Goal: Information Seeking & Learning: Learn about a topic

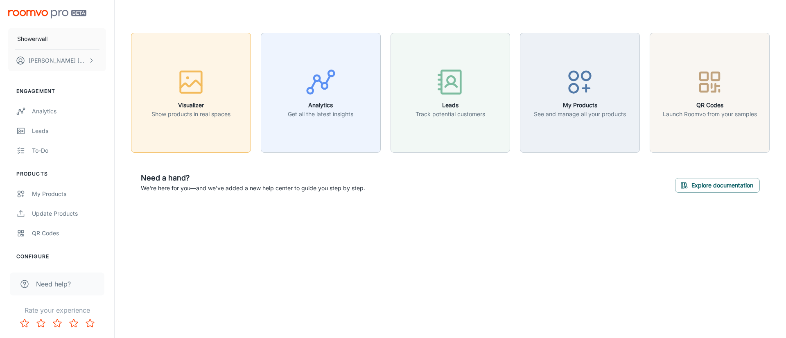
click at [193, 121] on button "Visualizer Show products in real spaces" at bounding box center [191, 93] width 120 height 120
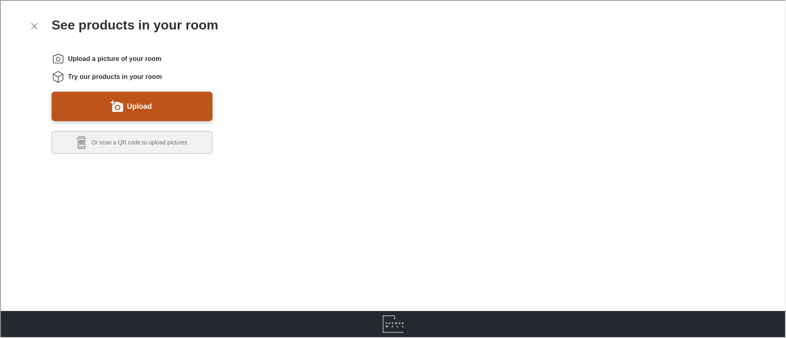
scroll to position [153, 0]
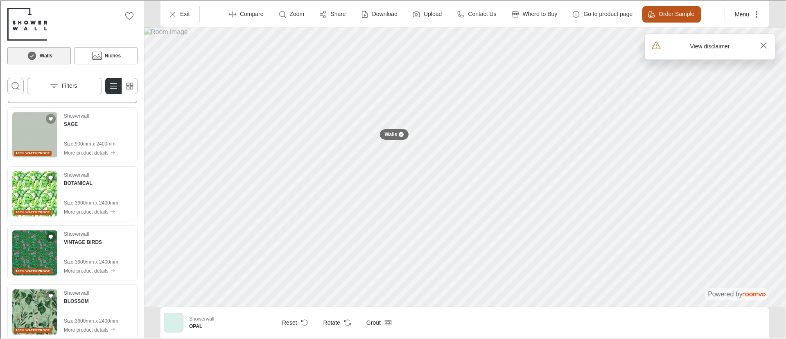
scroll to position [0, 0]
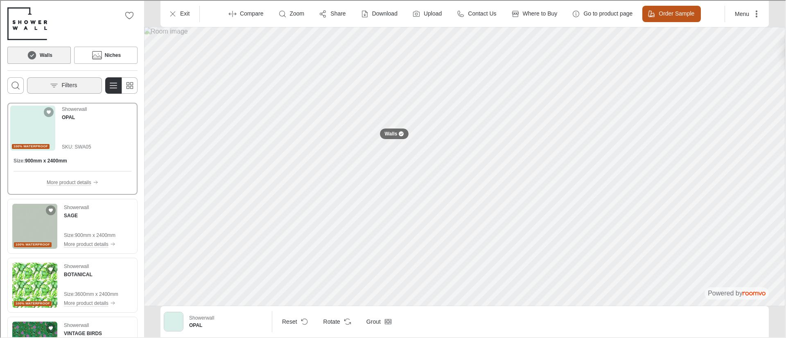
click at [81, 83] on button "Filters" at bounding box center [63, 85] width 75 height 16
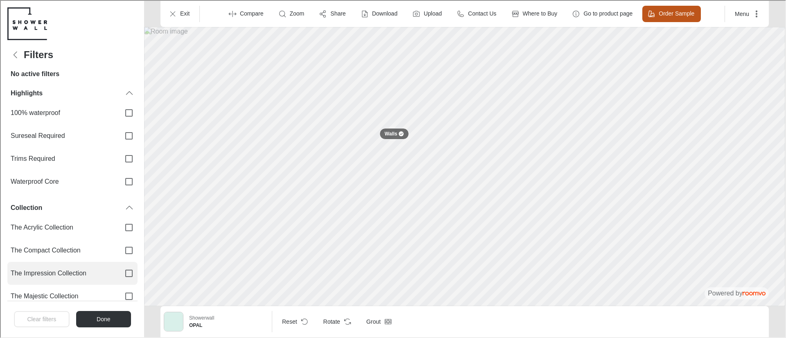
click at [54, 264] on label "The Impression Collection" at bounding box center [72, 272] width 130 height 23
click at [120, 264] on input "The Impression Collection" at bounding box center [128, 272] width 17 height 17
checkbox input "true"
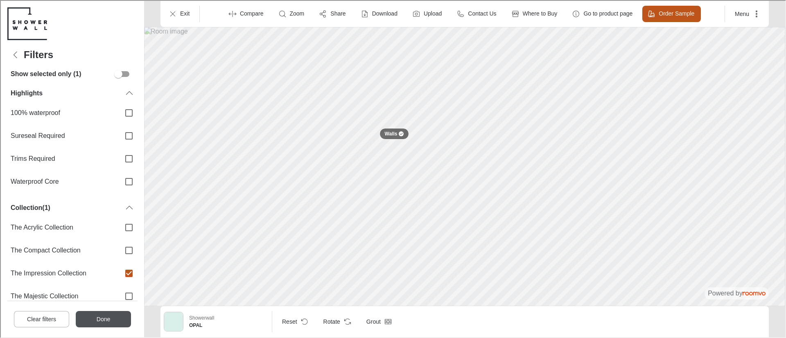
click at [94, 312] on button "Done" at bounding box center [102, 318] width 55 height 16
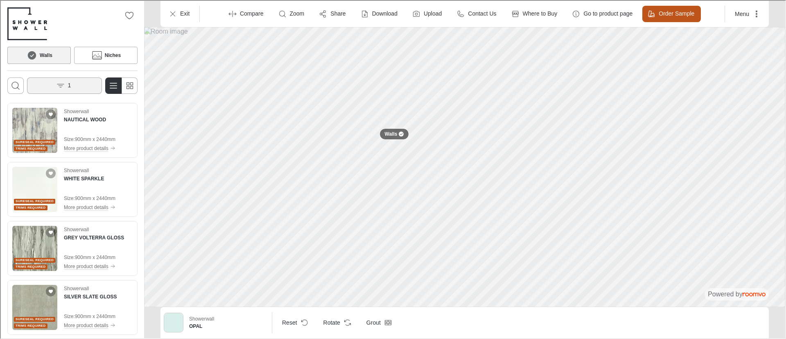
click at [62, 85] on line "Open the filters menu" at bounding box center [60, 85] width 4 height 0
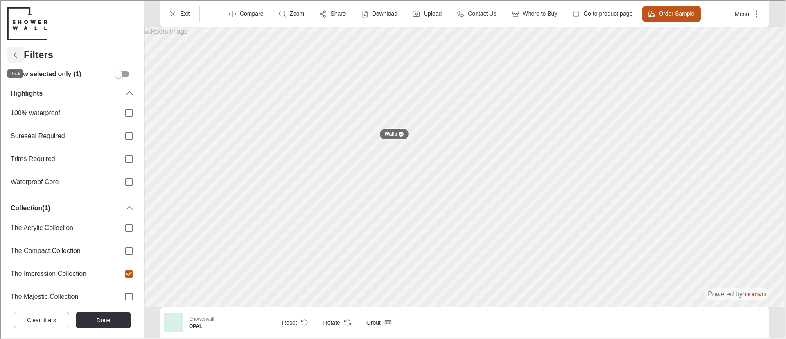
click at [16, 52] on polyline "Back" at bounding box center [14, 54] width 3 height 6
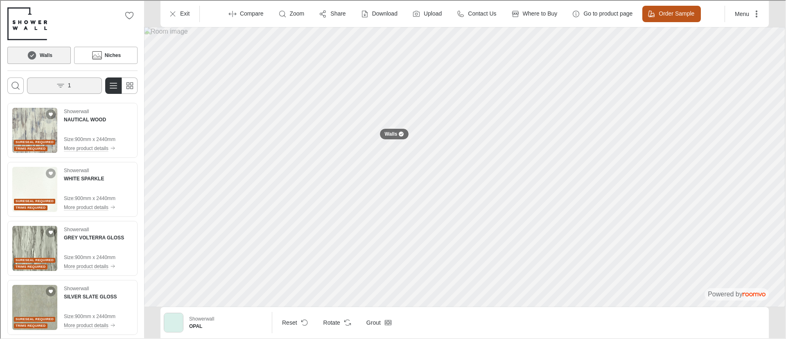
click at [73, 83] on button "1" at bounding box center [63, 85] width 75 height 16
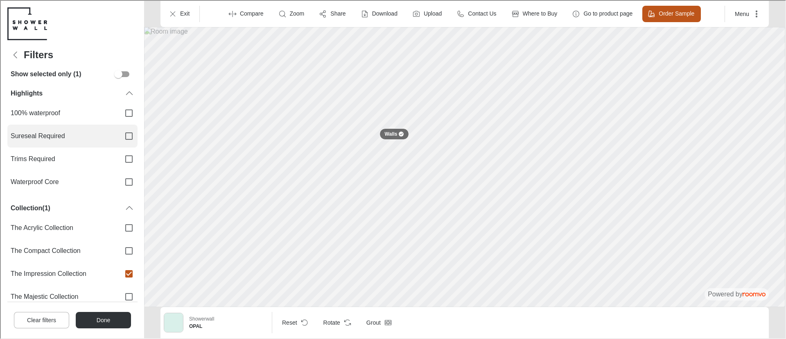
click at [79, 134] on span "Sureseal Required" at bounding box center [61, 135] width 103 height 9
click at [120, 134] on input "Sureseal Required" at bounding box center [128, 135] width 17 height 17
checkbox input "true"
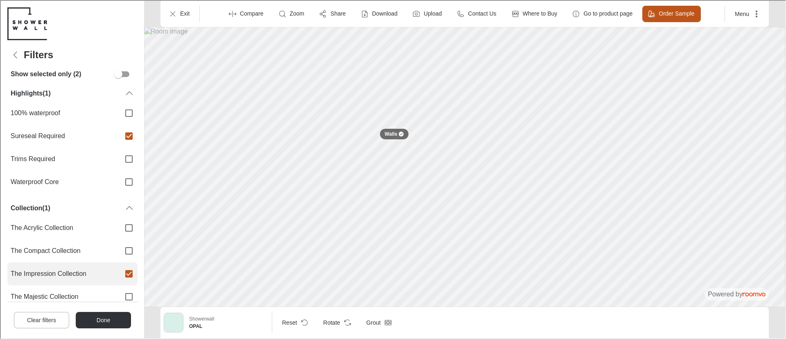
click at [102, 273] on span "The Impression Collection" at bounding box center [61, 272] width 103 height 9
click at [120, 273] on input "The Impression Collection" at bounding box center [128, 272] width 17 height 17
checkbox input "false"
click at [104, 314] on button "Done" at bounding box center [102, 319] width 55 height 16
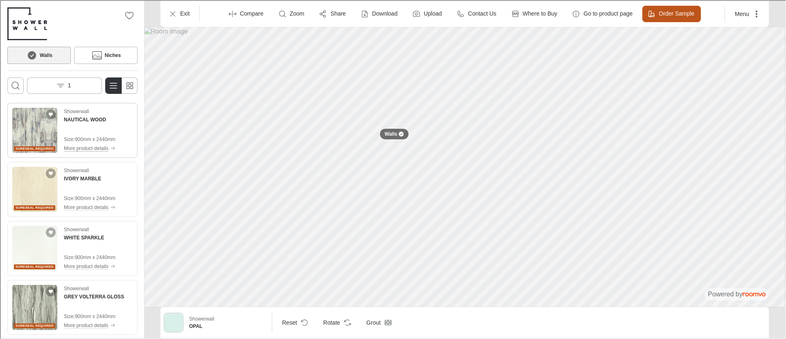
click at [78, 147] on p "More product details" at bounding box center [85, 147] width 45 height 7
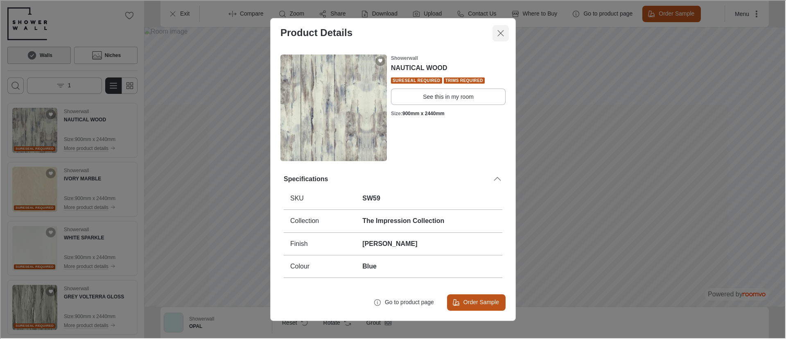
click at [501, 32] on icon "Close dialog" at bounding box center [500, 32] width 10 height 10
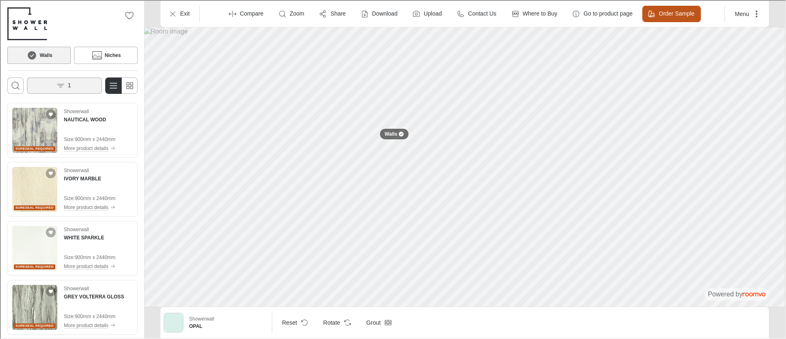
click at [64, 85] on button "1" at bounding box center [63, 85] width 75 height 16
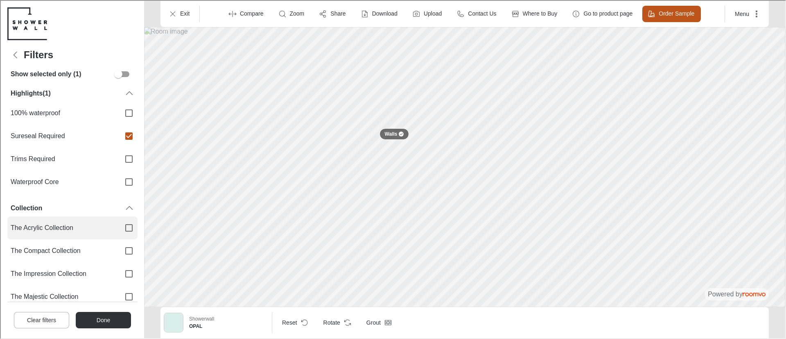
click at [62, 225] on span "The Acrylic Collection" at bounding box center [61, 226] width 103 height 9
click at [120, 225] on input "The Acrylic Collection" at bounding box center [128, 226] width 17 height 17
click at [99, 225] on span "The Acrylic Collection" at bounding box center [61, 226] width 103 height 9
click at [120, 225] on input "The Acrylic Collection" at bounding box center [128, 226] width 17 height 17
checkbox input "false"
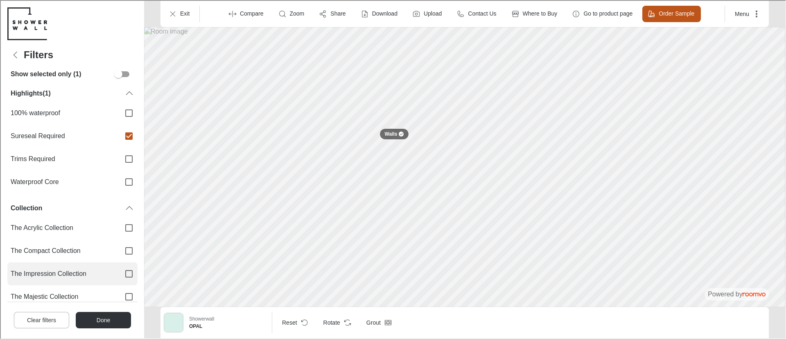
click at [86, 272] on span "The Impression Collection" at bounding box center [61, 272] width 103 height 9
click at [120, 272] on input "The Impression Collection" at bounding box center [128, 272] width 17 height 17
checkbox input "true"
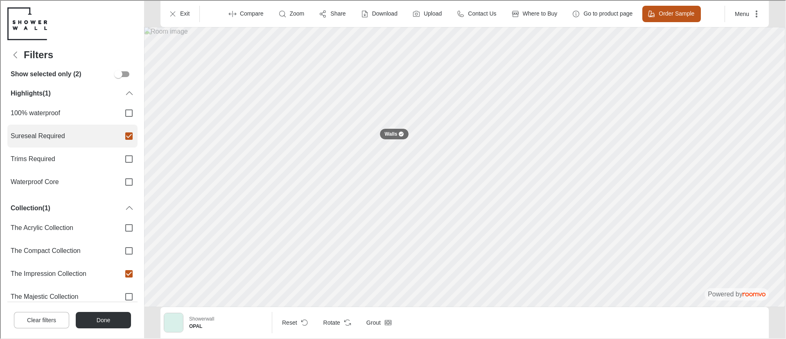
click at [122, 134] on input "Sureseal Required" at bounding box center [128, 135] width 17 height 17
checkbox input "false"
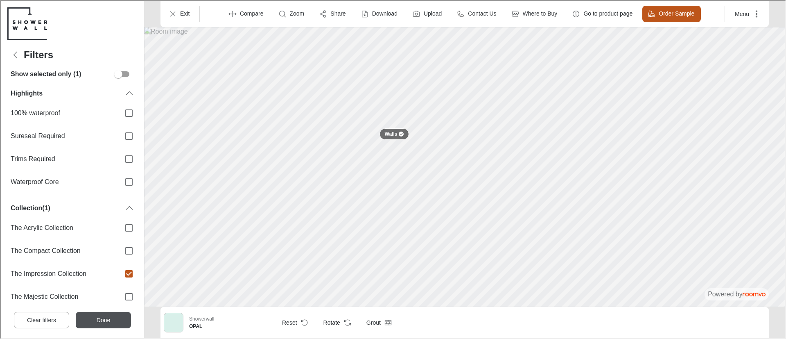
click at [90, 311] on button "Done" at bounding box center [102, 319] width 55 height 16
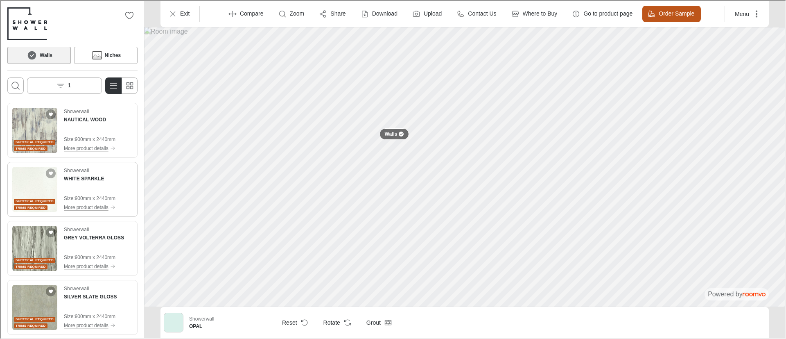
click at [95, 207] on p "More product details" at bounding box center [85, 206] width 45 height 7
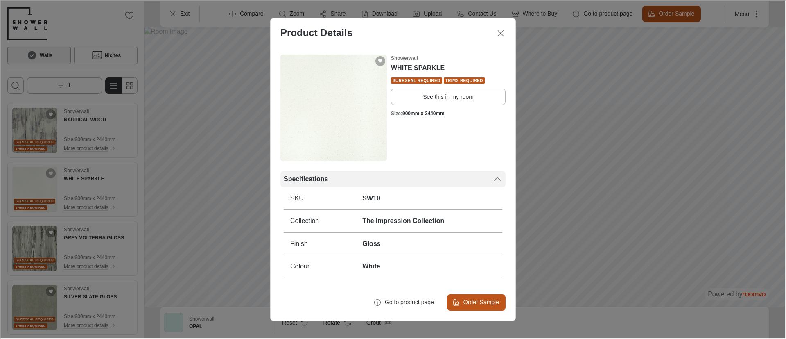
click at [489, 179] on div "Specifications" at bounding box center [387, 178] width 209 height 9
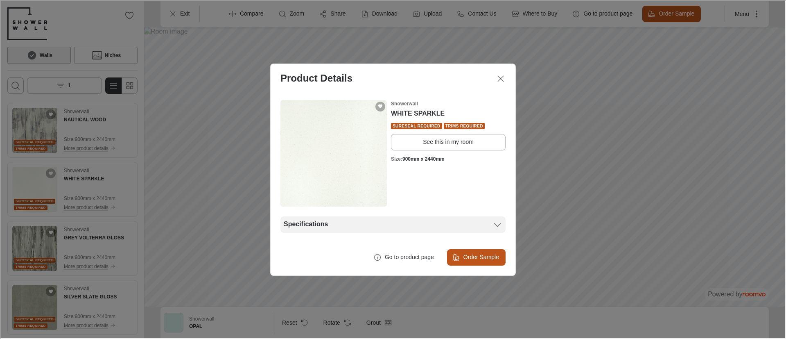
click at [496, 222] on icon at bounding box center [497, 224] width 10 height 10
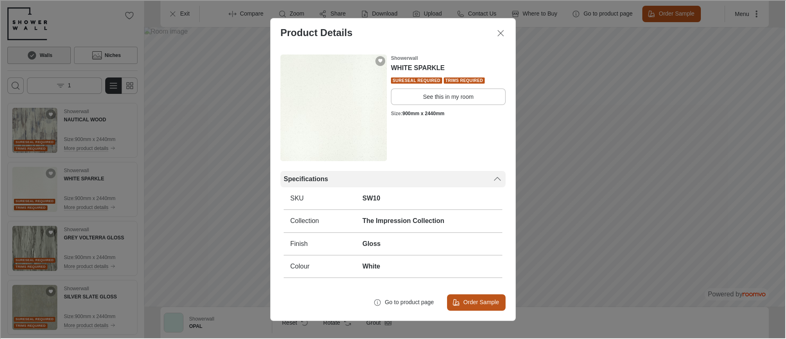
click at [492, 181] on icon at bounding box center [497, 178] width 10 height 10
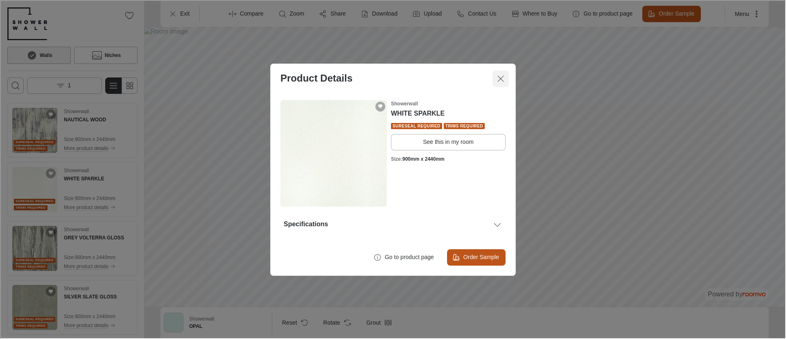
click at [500, 74] on icon "Close dialog" at bounding box center [500, 78] width 10 height 10
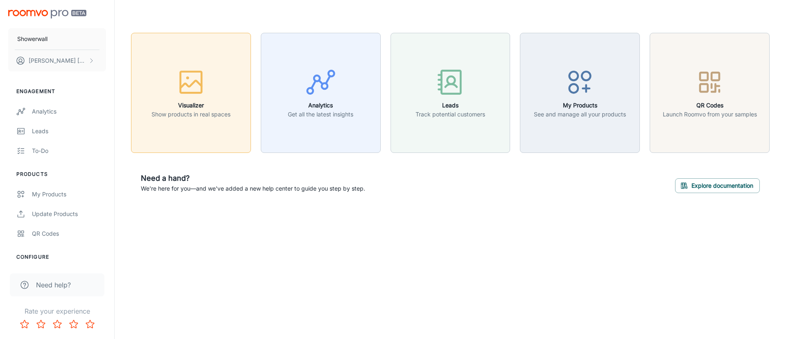
click at [188, 124] on button "Visualizer Show products in real spaces" at bounding box center [191, 93] width 120 height 120
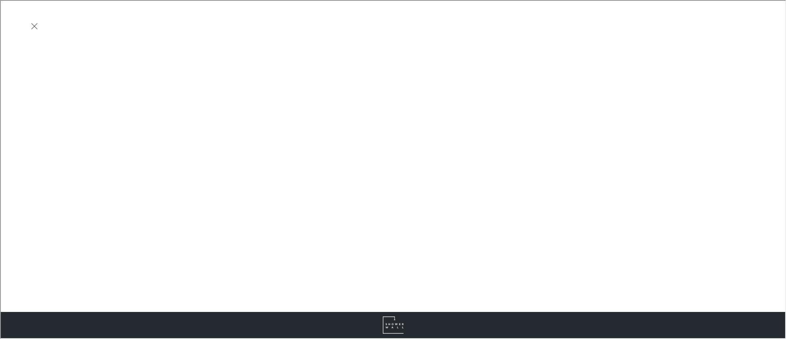
scroll to position [178, 0]
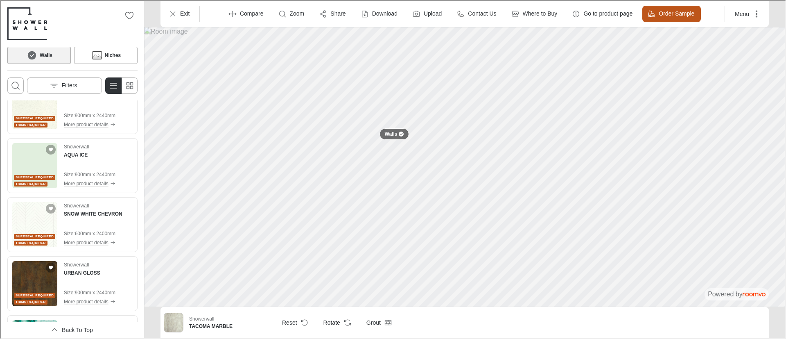
scroll to position [3127, 0]
